Goal: Use online tool/utility: Utilize a website feature to perform a specific function

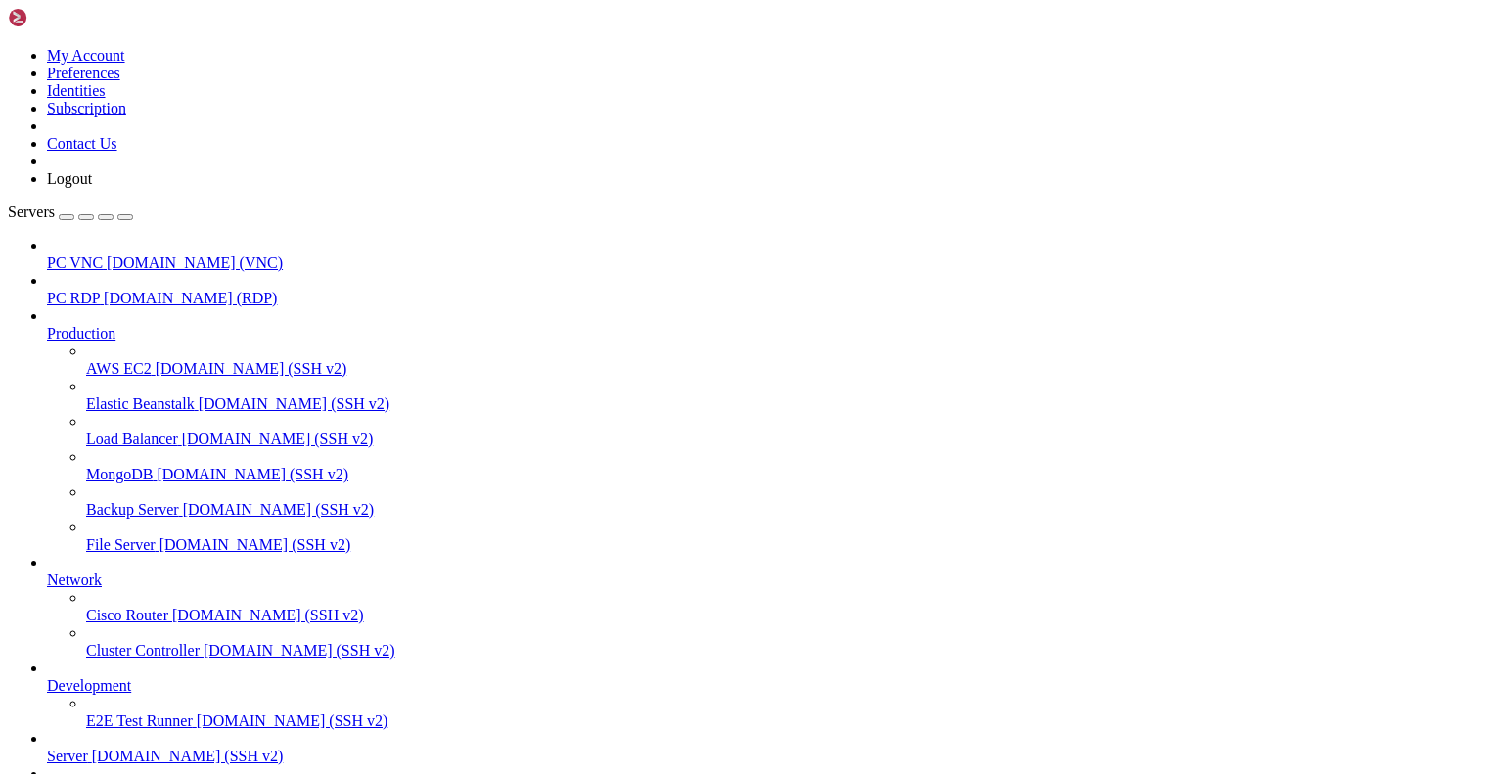
click at [74, 748] on span "Server" at bounding box center [67, 756] width 41 height 17
